Goal: Navigation & Orientation: Find specific page/section

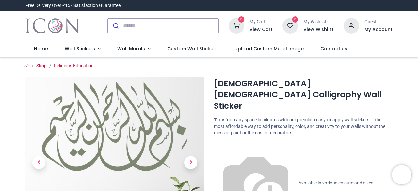
scroll to position [167, 0]
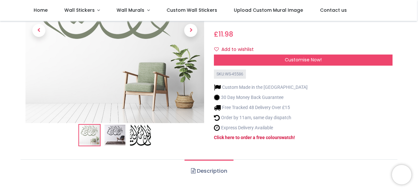
drag, startPoint x: 370, startPoint y: 54, endPoint x: 375, endPoint y: 50, distance: 6.1
click at [375, 50] on div "Bismillah [DEMOGRAPHIC_DATA] Calligraphy Wall Sticker [URL][DOMAIN_NAME] [URL][…" at bounding box center [303, 12] width 189 height 278
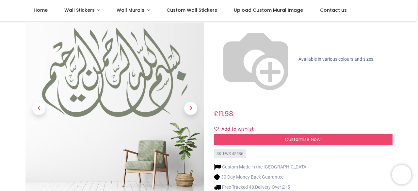
scroll to position [89, 0]
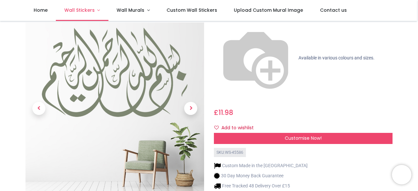
click at [88, 9] on span "Wall Stickers" at bounding box center [79, 10] width 30 height 7
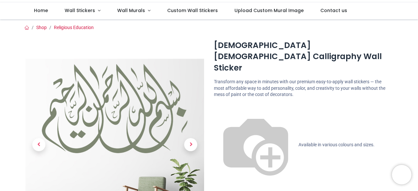
scroll to position [0, 0]
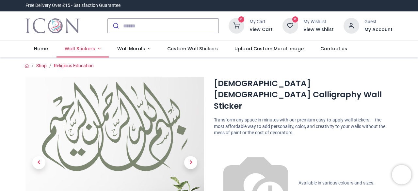
click at [90, 50] on span "Wall Stickers" at bounding box center [80, 48] width 30 height 7
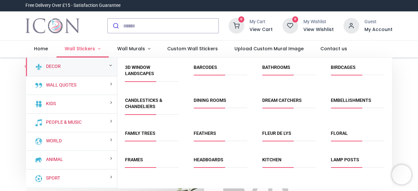
click at [87, 49] on span "Wall Stickers" at bounding box center [80, 48] width 30 height 7
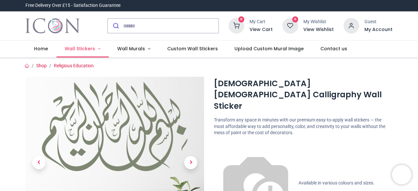
click at [87, 49] on span "Wall Stickers" at bounding box center [80, 48] width 30 height 7
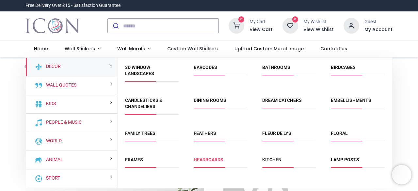
click at [206, 161] on link "Headboards" at bounding box center [209, 159] width 30 height 5
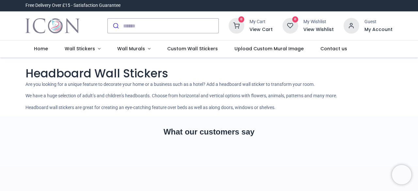
click at [371, 90] on div "Headboard Wall Stickers Are you looking for a unique feature to decorate your h…" at bounding box center [208, 88] width 367 height 46
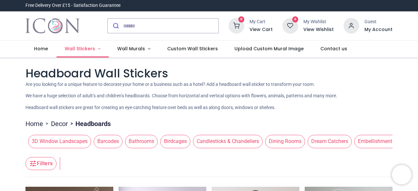
click at [76, 50] on span "Wall Stickers" at bounding box center [80, 48] width 30 height 7
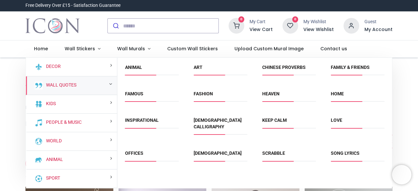
click at [202, 116] on li "[DEMOGRAPHIC_DATA] Calligraphy" at bounding box center [220, 126] width 59 height 21
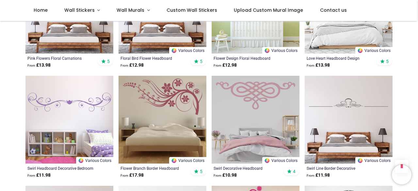
scroll to position [1408, 0]
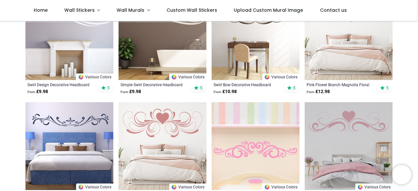
scroll to position [41, 0]
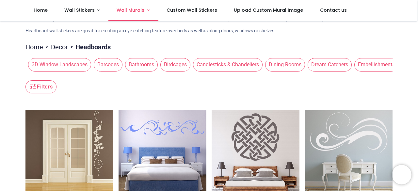
click at [134, 8] on span "Wall Murals" at bounding box center [131, 10] width 28 height 7
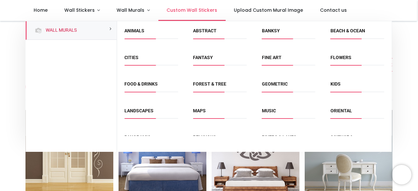
click at [189, 9] on span "Custom Wall Stickers" at bounding box center [192, 10] width 51 height 7
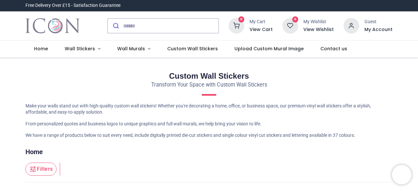
scroll to position [190, 0]
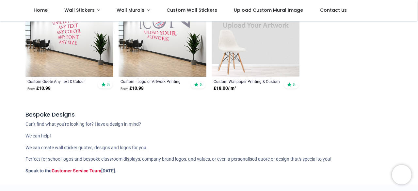
click at [189, 9] on span "Custom Wall Stickers" at bounding box center [192, 10] width 51 height 7
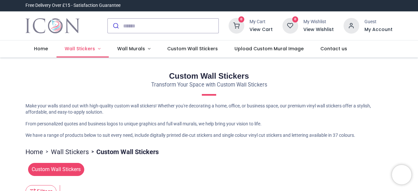
click at [91, 49] on span "Wall Stickers" at bounding box center [80, 48] width 30 height 7
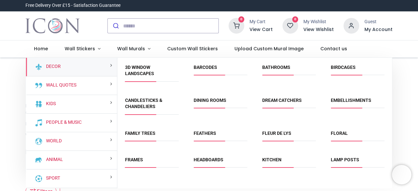
click at [213, 107] on span "Dining Rooms" at bounding box center [221, 102] width 54 height 11
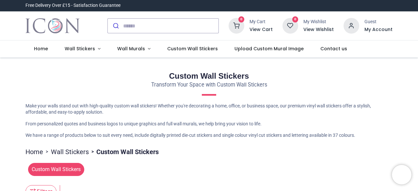
click at [312, 73] on h2 "Custom Wall Stickers" at bounding box center [208, 76] width 367 height 11
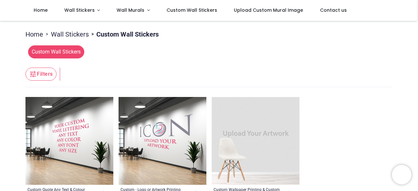
scroll to position [92, 0]
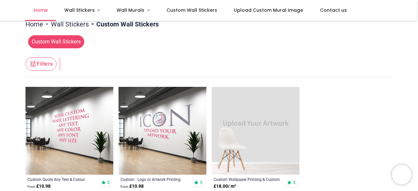
drag, startPoint x: 43, startPoint y: 10, endPoint x: 40, endPoint y: 13, distance: 4.4
click at [40, 13] on span "Home" at bounding box center [41, 10] width 14 height 7
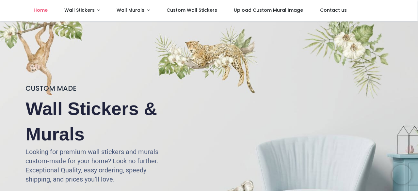
scroll to position [167, 0]
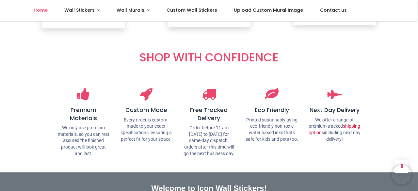
scroll to position [837, 0]
